Goal: Transaction & Acquisition: Obtain resource

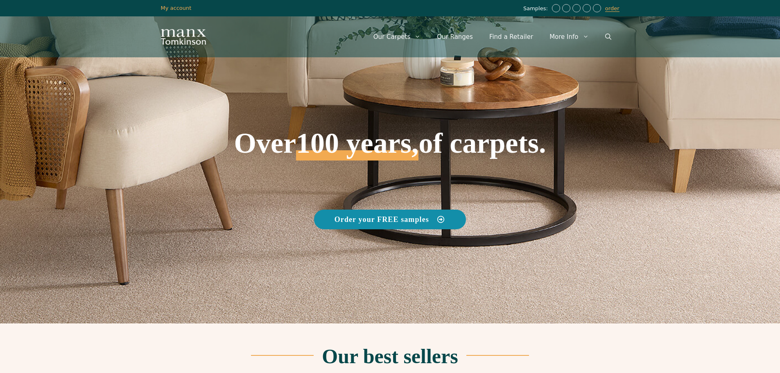
click at [408, 220] on span "Order your FREE samples" at bounding box center [382, 219] width 95 height 7
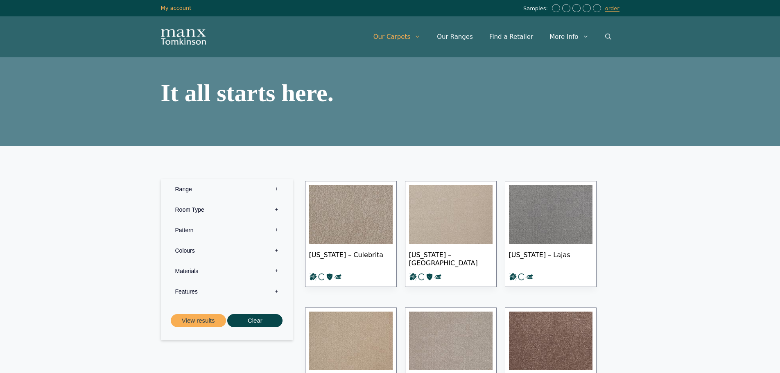
click at [265, 188] on label "Range 0" at bounding box center [227, 189] width 120 height 20
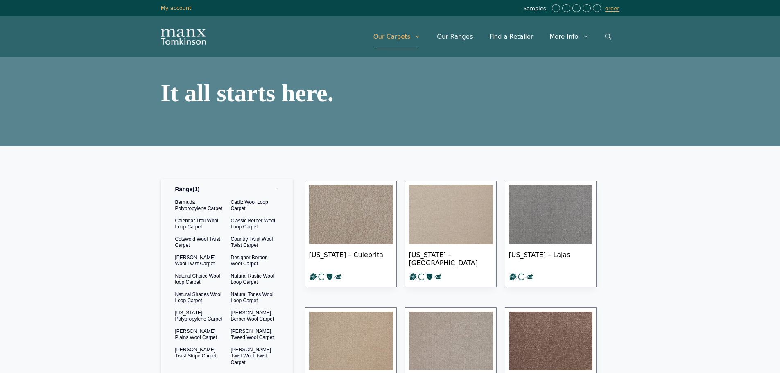
scroll to position [164, 0]
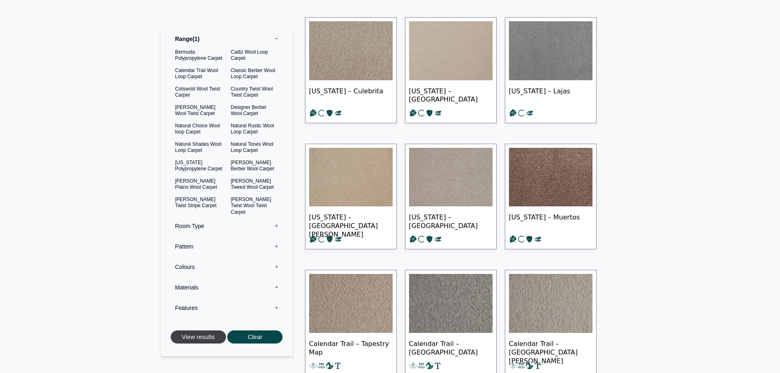
click at [204, 334] on button "View results" at bounding box center [198, 338] width 55 height 14
click at [192, 332] on button "View results" at bounding box center [198, 338] width 55 height 14
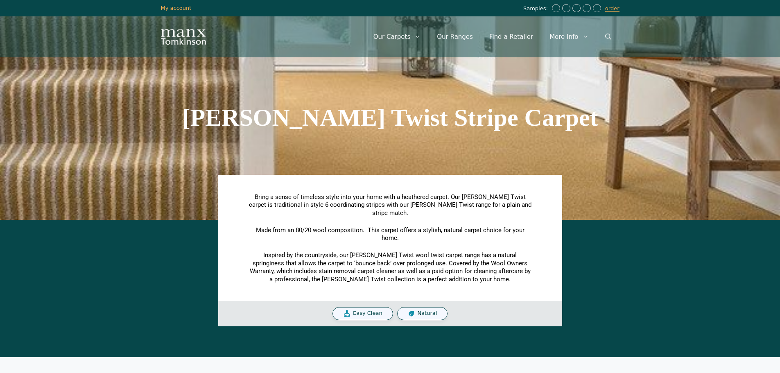
click at [517, 178] on div "Bring a sense of timeless style into your home with a heathered carpet. Our Tom…" at bounding box center [390, 251] width 344 height 152
click at [38, 53] on header "Menu Menu Our Carpets View All Colours Black Carpet Blue Carpet Bold Colour Bro…" at bounding box center [390, 36] width 780 height 41
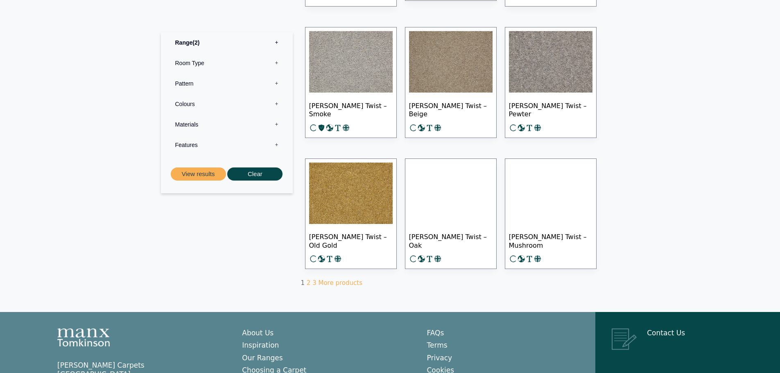
scroll to position [513, 0]
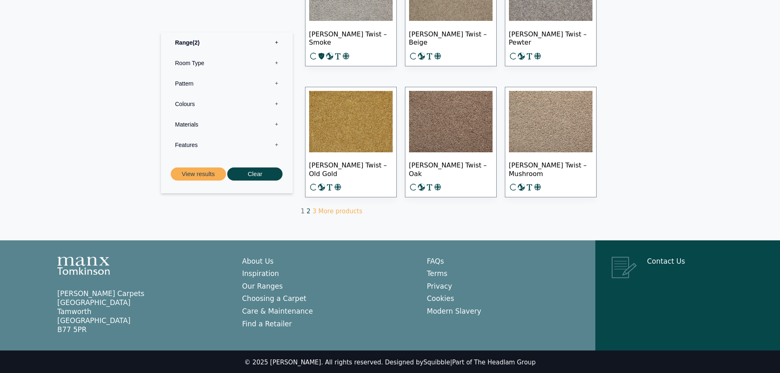
click at [307, 211] on link "2" at bounding box center [309, 211] width 4 height 7
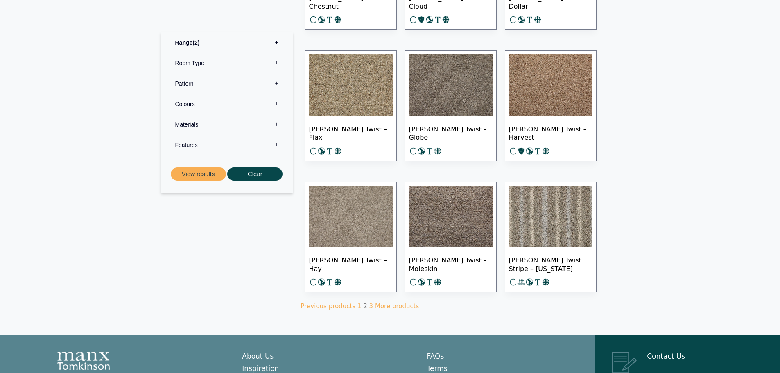
scroll to position [492, 0]
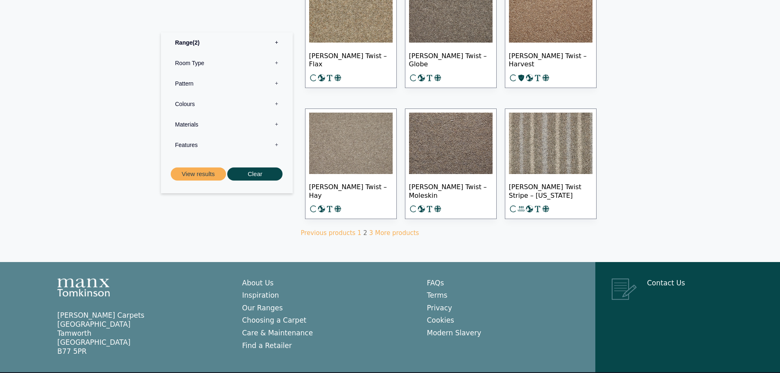
click at [356, 146] on img at bounding box center [351, 143] width 84 height 61
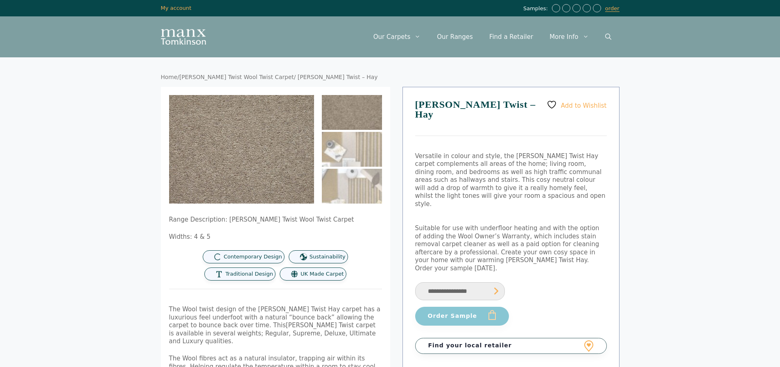
click at [461, 307] on button "Order Sample" at bounding box center [462, 316] width 94 height 19
click at [497, 282] on select "**********" at bounding box center [460, 291] width 90 height 18
click at [415, 282] on select "**********" at bounding box center [460, 291] width 90 height 18
select select "**********"
click at [465, 307] on button "Order Sample" at bounding box center [462, 316] width 94 height 19
